Goal: Find contact information: Find contact information

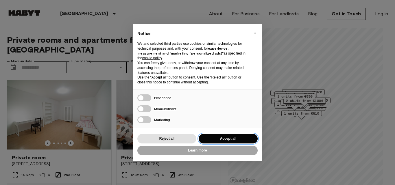
click at [220, 136] on button "Accept all" at bounding box center [227, 139] width 59 height 10
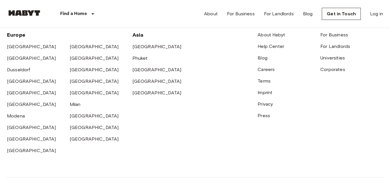
scroll to position [1478, 0]
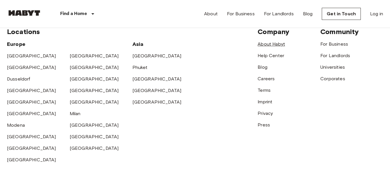
click at [268, 47] on link "About Habyt" at bounding box center [270, 43] width 27 height 5
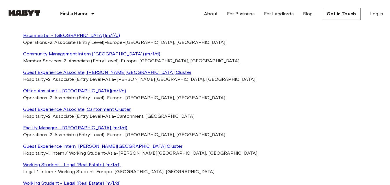
scroll to position [1098, 0]
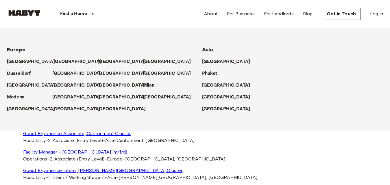
click at [64, 62] on p "[GEOGRAPHIC_DATA]" at bounding box center [77, 61] width 48 height 7
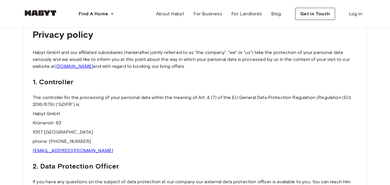
scroll to position [58, 0]
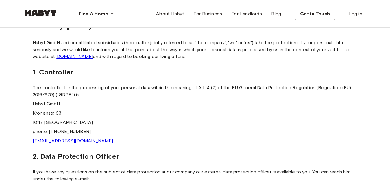
drag, startPoint x: 101, startPoint y: 133, endPoint x: 51, endPoint y: 130, distance: 49.4
click at [51, 130] on p "phone: +49 15737854920" at bounding box center [195, 131] width 324 height 7
copy p "49 15737854920"
drag, startPoint x: 77, startPoint y: 143, endPoint x: 23, endPoint y: 143, distance: 54.9
